Goal: Transaction & Acquisition: Purchase product/service

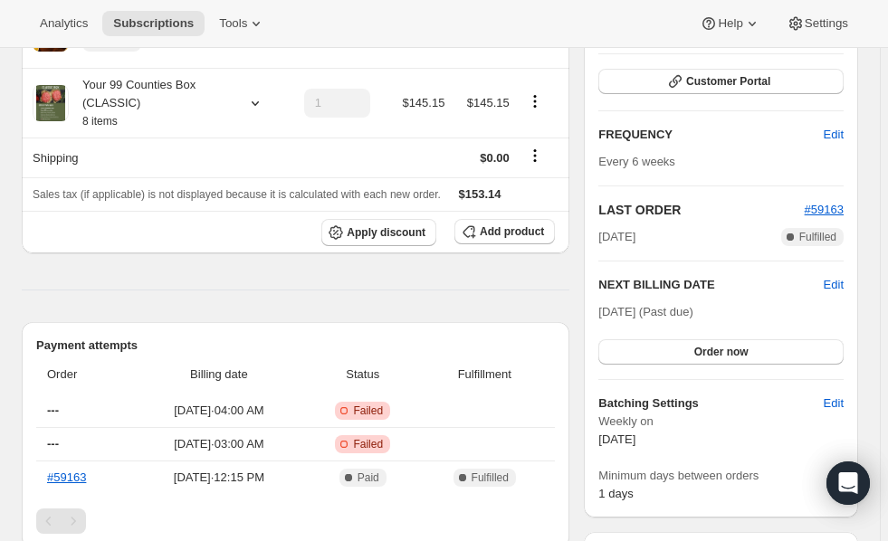
scroll to position [413, 0]
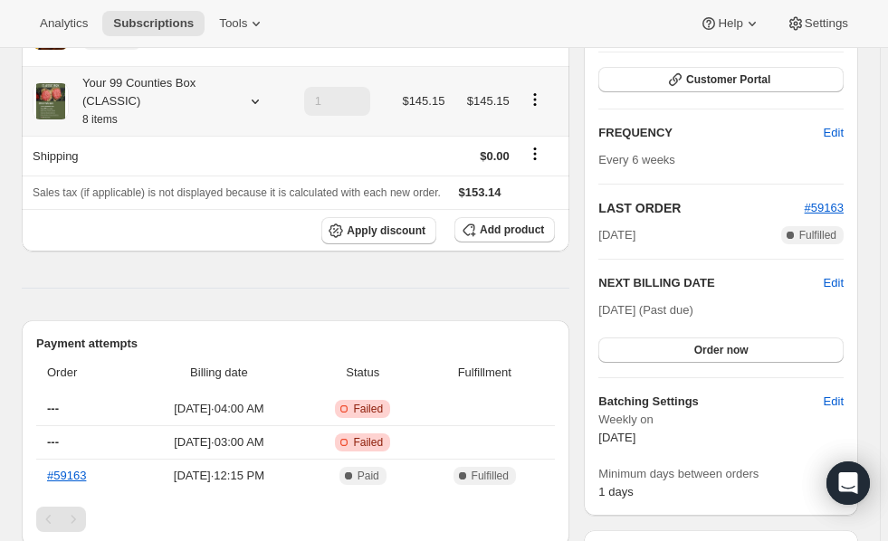
click at [245, 98] on div at bounding box center [251, 101] width 25 height 18
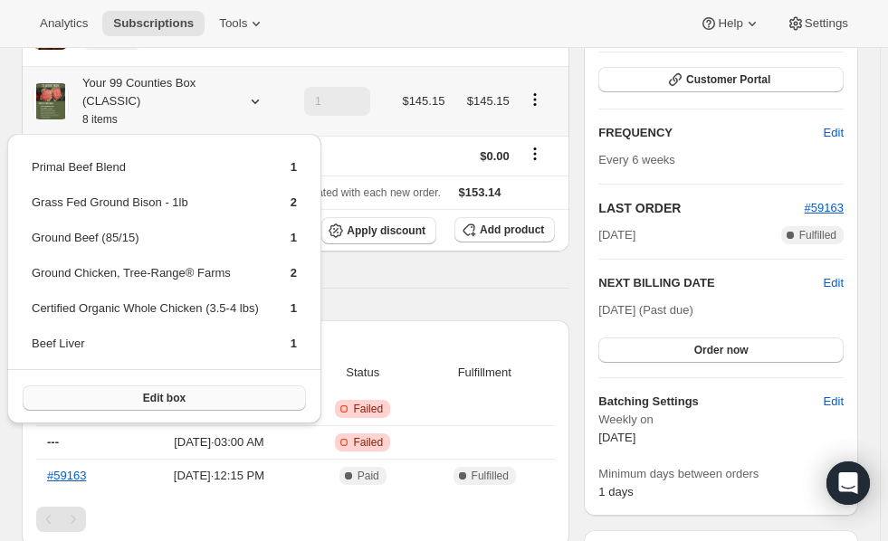
click at [163, 392] on span "Edit box" at bounding box center [164, 398] width 43 height 14
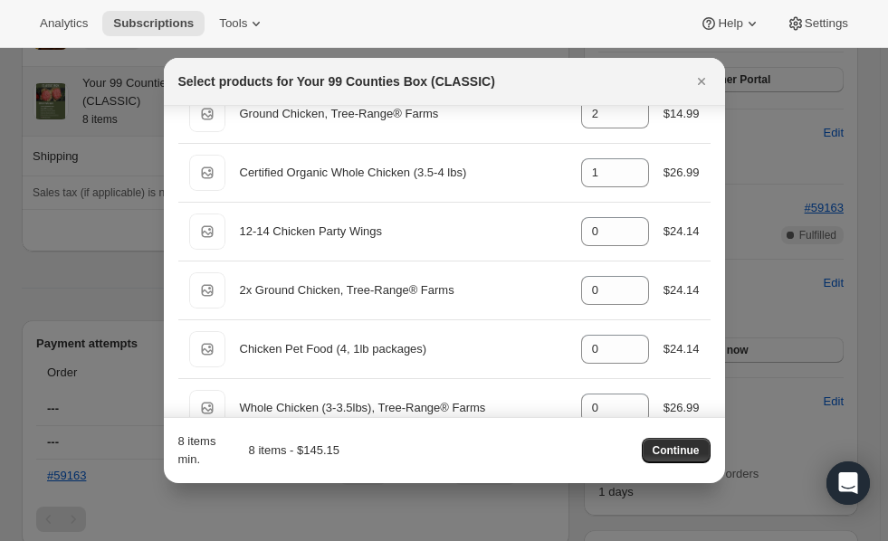
scroll to position [2780, 0]
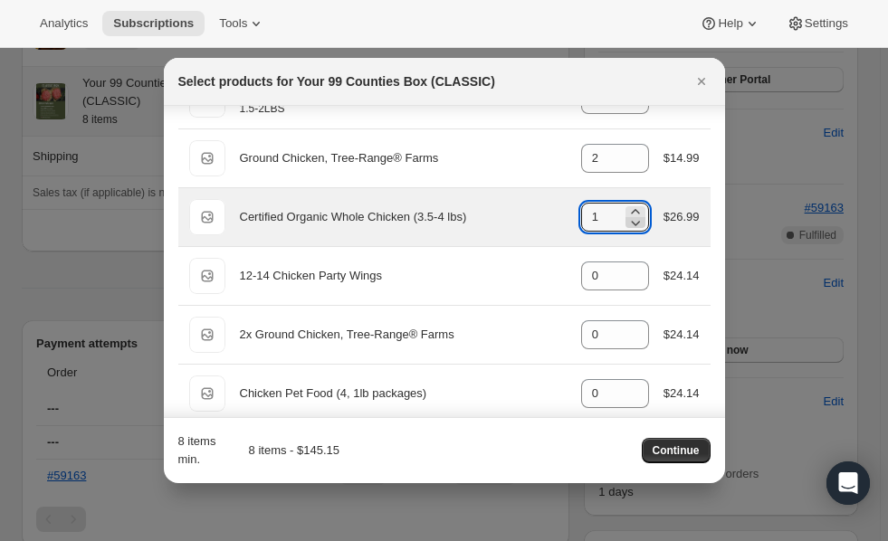
click at [632, 222] on icon ":r3k:" at bounding box center [635, 223] width 18 height 18
type input "0"
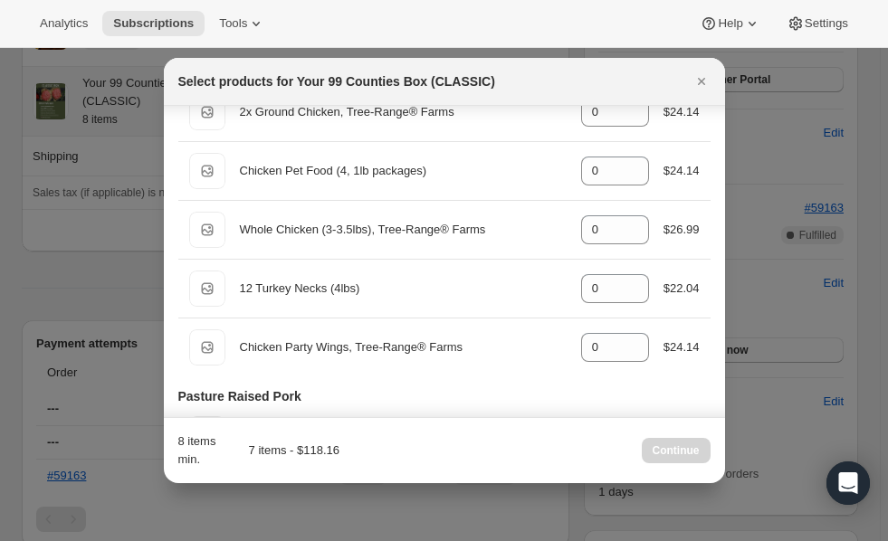
scroll to position [3024, 0]
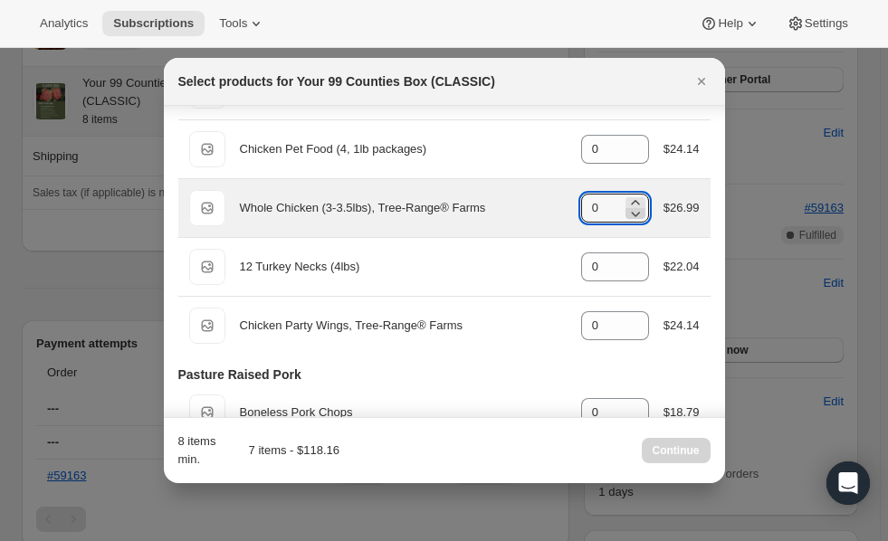
click at [631, 204] on icon ":r3k:" at bounding box center [635, 213] width 18 height 18
click at [631, 196] on icon ":r3k:" at bounding box center [635, 203] width 18 height 18
type input "1"
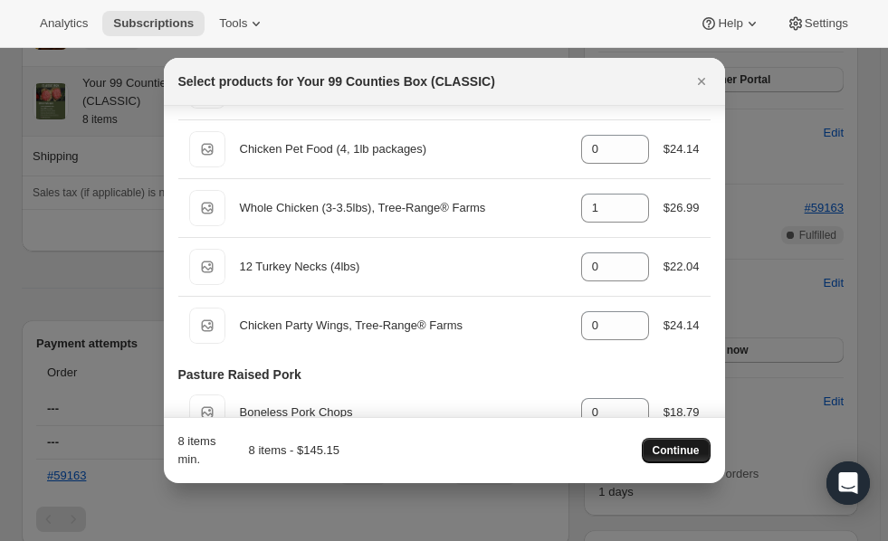
click at [676, 456] on span "Continue" at bounding box center [675, 450] width 47 height 14
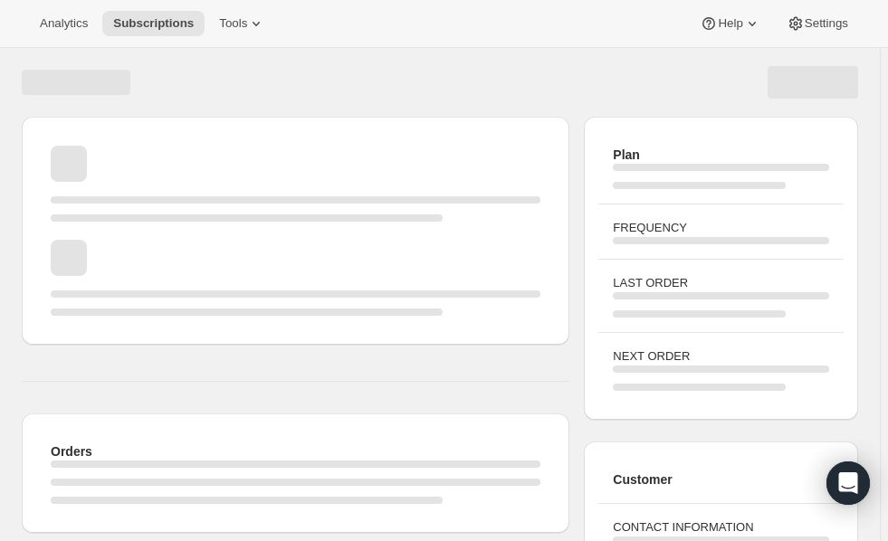
scroll to position [275, 0]
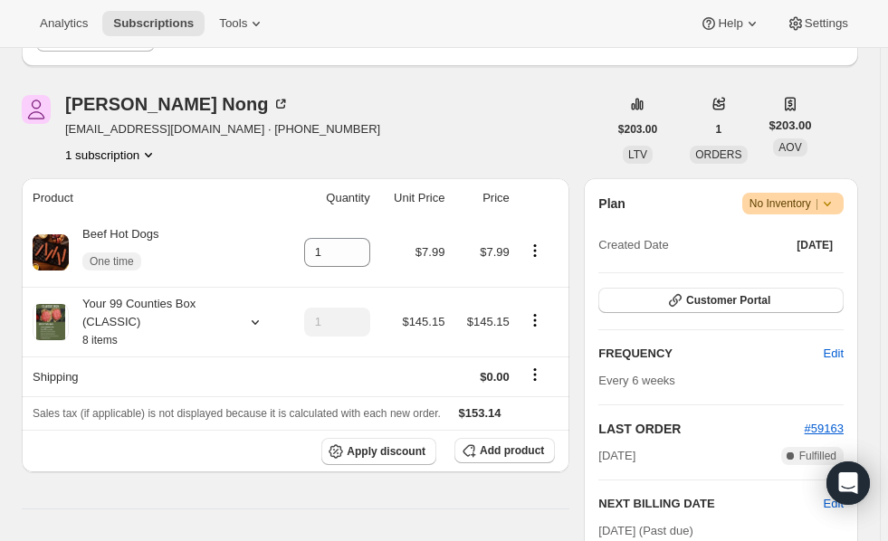
click at [676, 456] on div "Aug 13, 2025 Complete Fulfilled" at bounding box center [720, 456] width 245 height 18
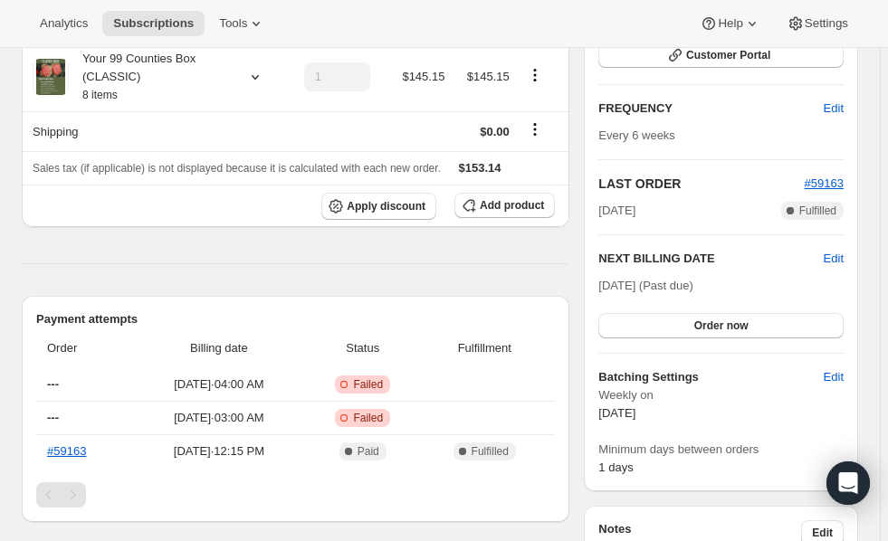
scroll to position [523, 0]
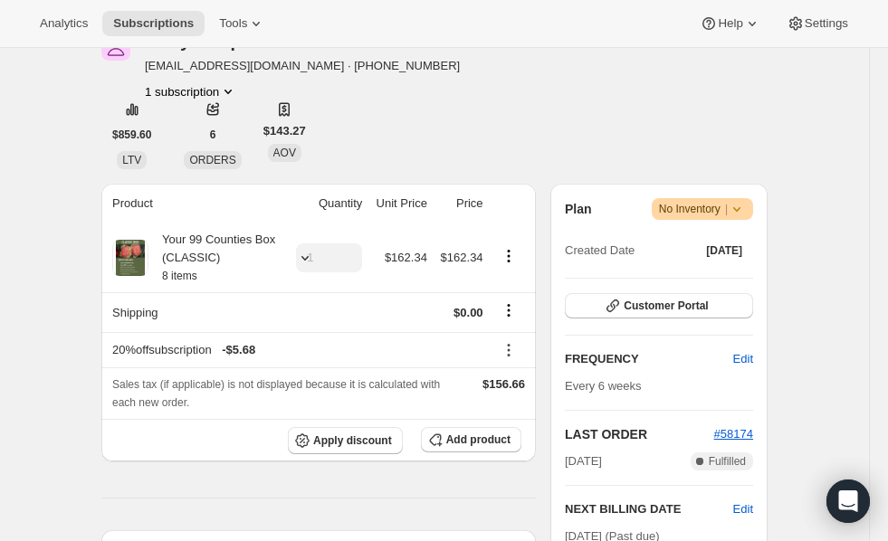
scroll to position [343, 0]
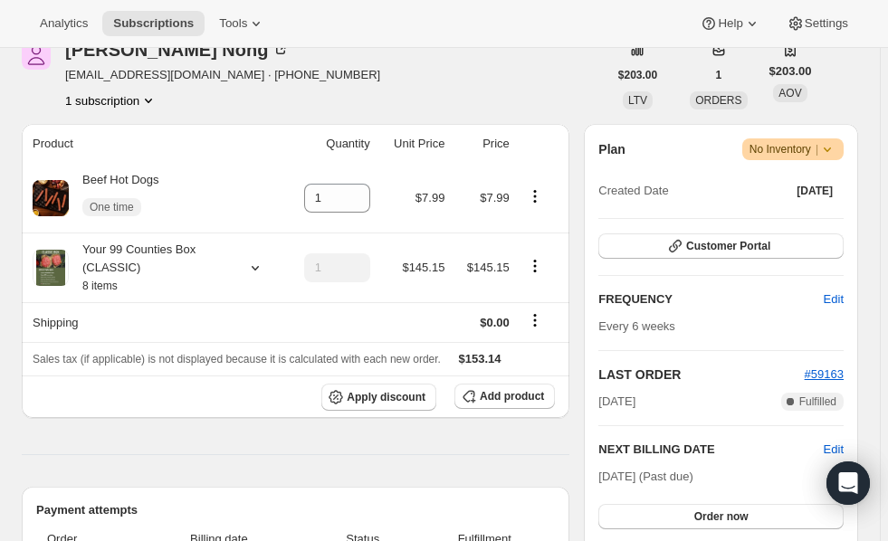
scroll to position [303, 0]
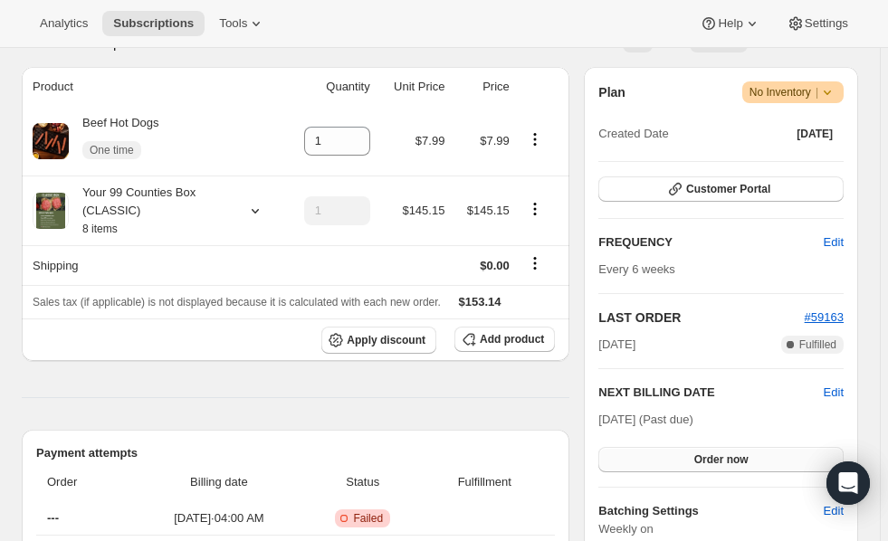
click at [714, 452] on span "Order now" at bounding box center [721, 459] width 54 height 14
click at [714, 452] on span "Click to confirm" at bounding box center [721, 459] width 82 height 14
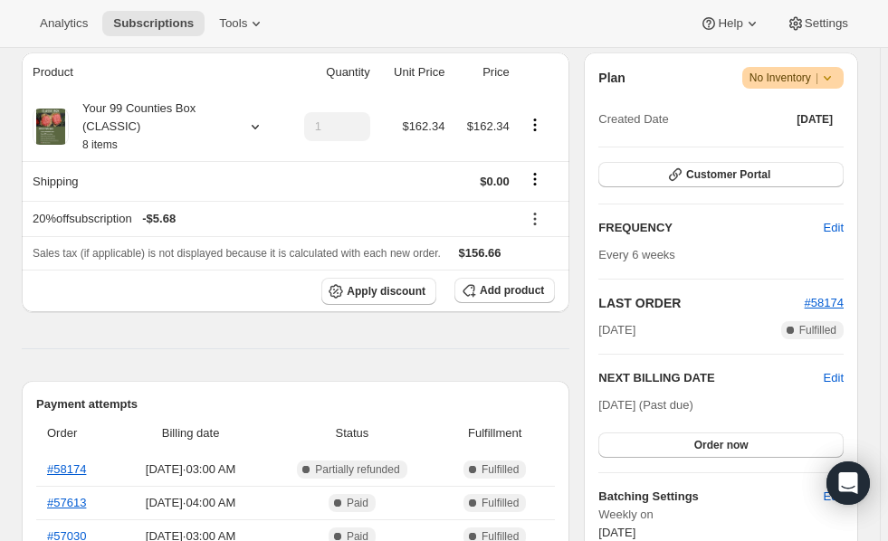
scroll to position [338, 0]
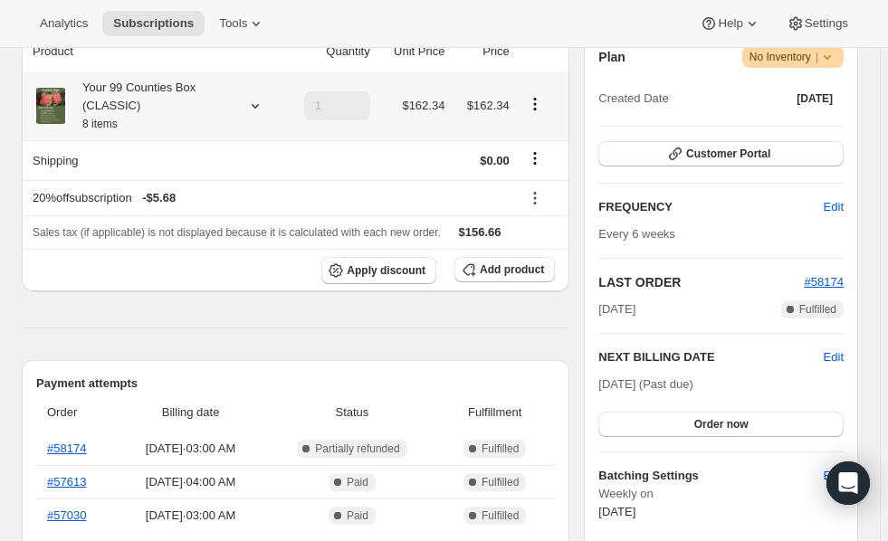
click at [258, 107] on icon at bounding box center [255, 106] width 18 height 18
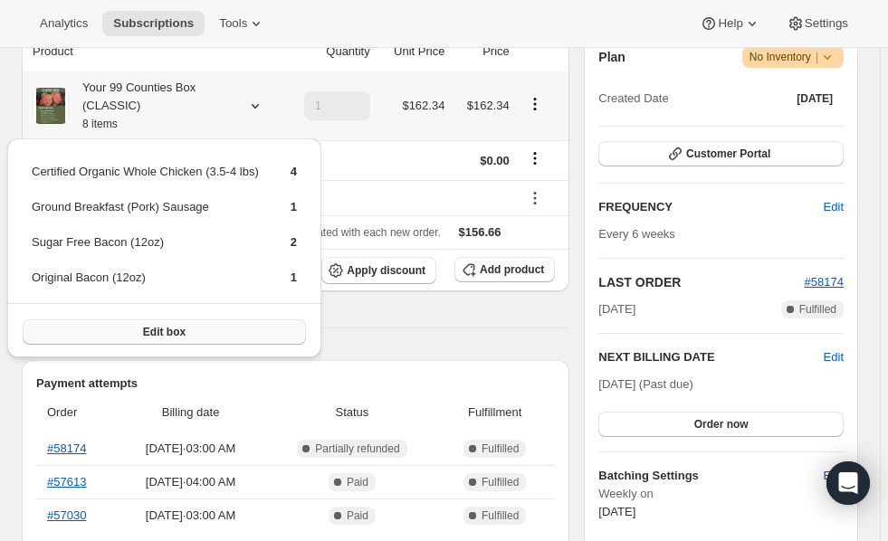
click at [155, 325] on span "Edit box" at bounding box center [164, 332] width 43 height 14
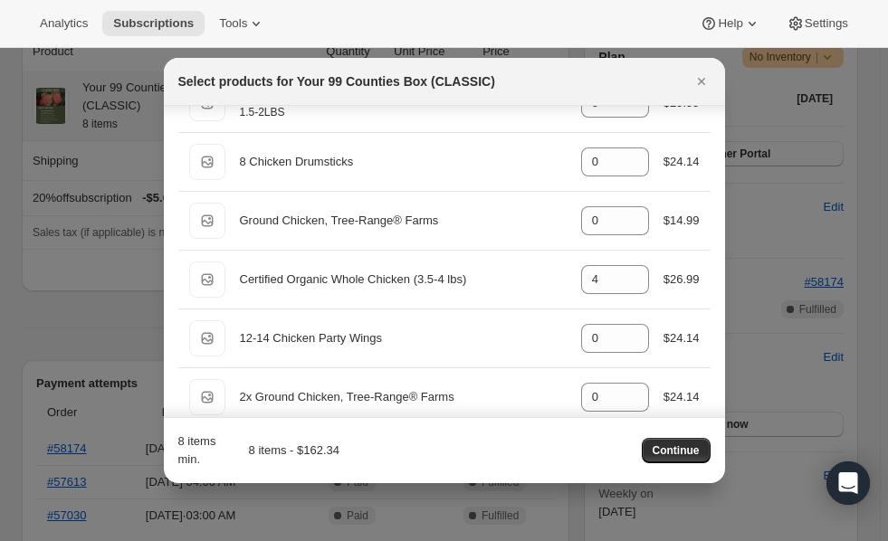
scroll to position [2740, 0]
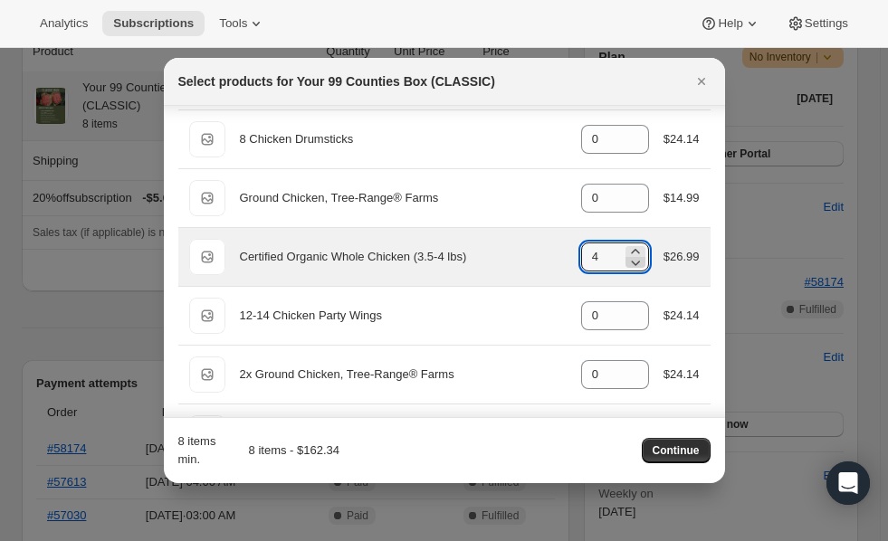
click at [631, 262] on icon ":r3h:" at bounding box center [635, 263] width 9 height 5
type input "0"
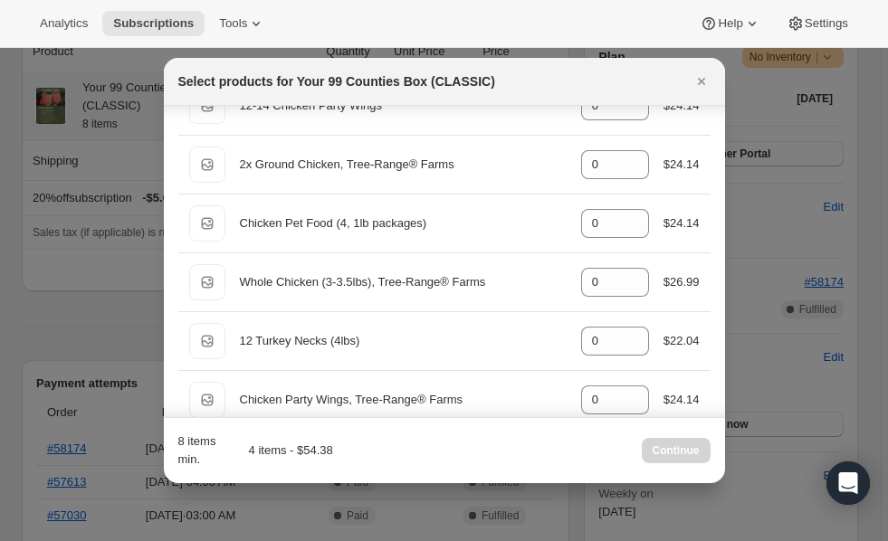
scroll to position [2961, 0]
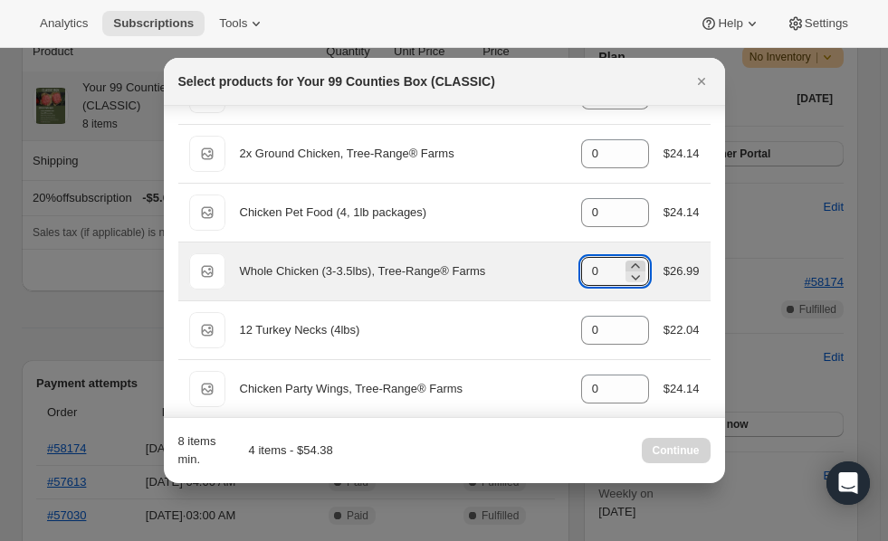
click at [633, 261] on icon ":r3h:" at bounding box center [635, 266] width 18 height 18
type input "5"
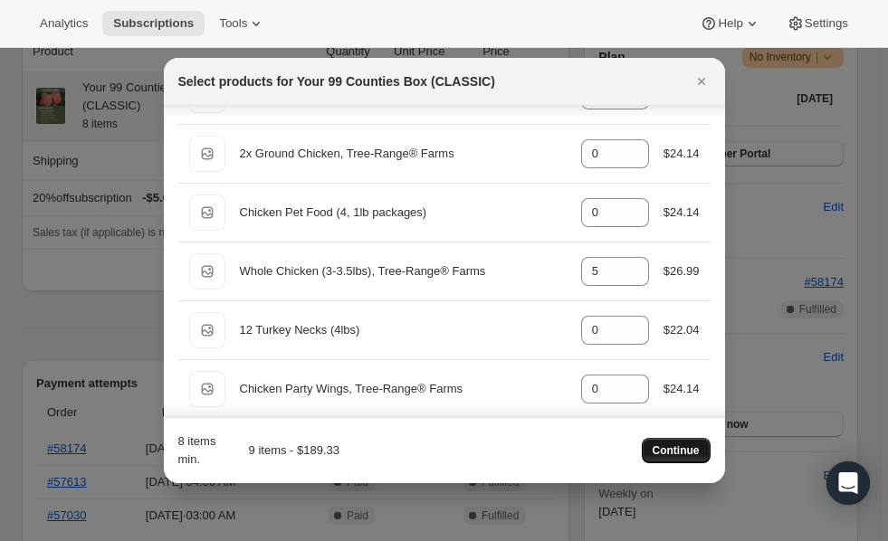
click at [666, 440] on button "Continue" at bounding box center [676, 450] width 69 height 25
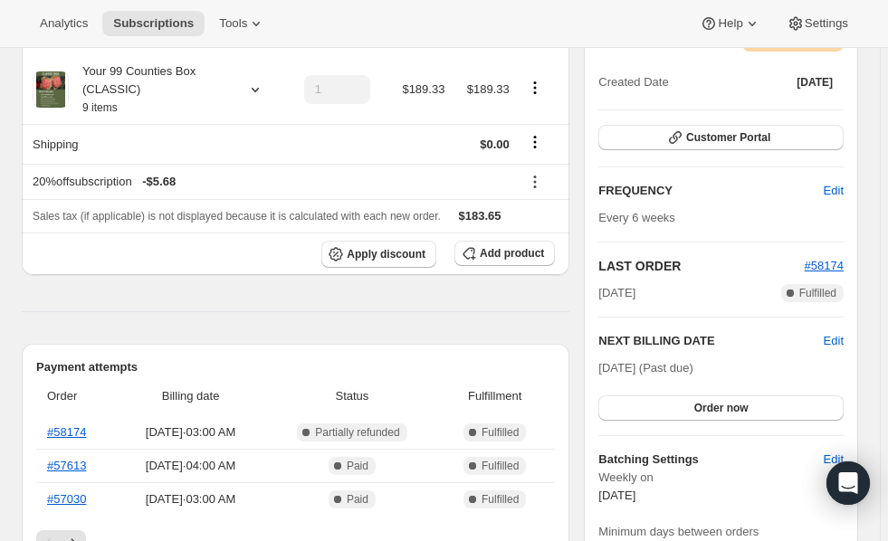
scroll to position [366, 0]
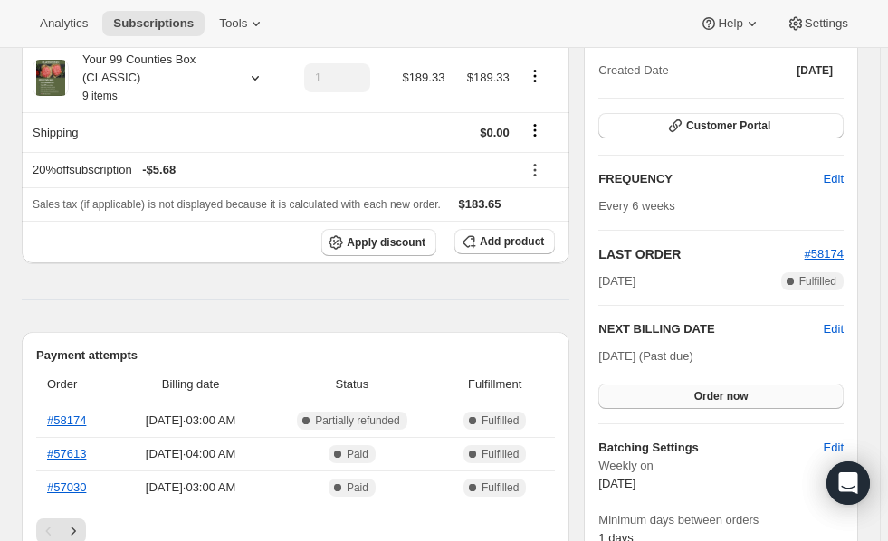
click at [728, 395] on span "Order now" at bounding box center [721, 396] width 54 height 14
click at [727, 390] on span "Click to confirm" at bounding box center [721, 396] width 82 height 14
